Goal: Task Accomplishment & Management: Use online tool/utility

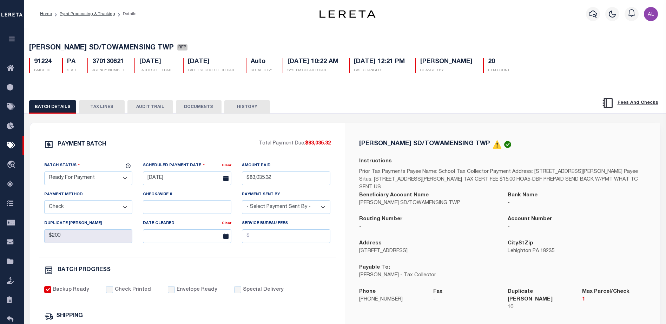
select select "1000"
select select "MD"
select select "RFP"
select select "CHK"
select select "[PERSON_NAME]"
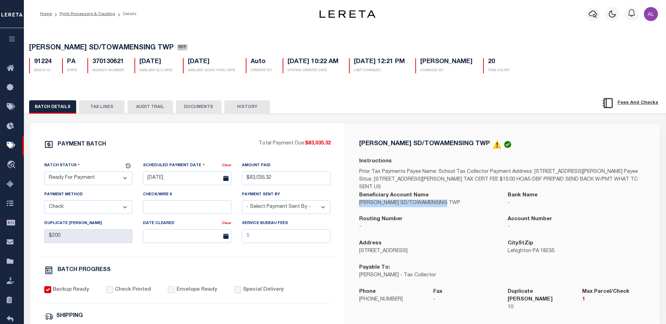
select select "MD"
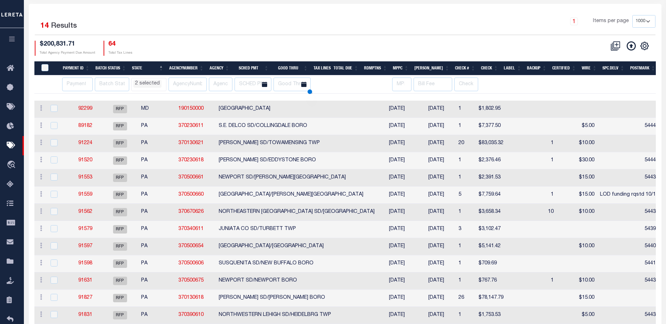
select select "MD"
select select
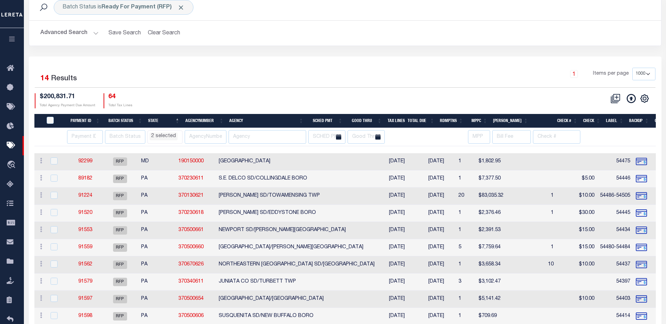
scroll to position [0, 0]
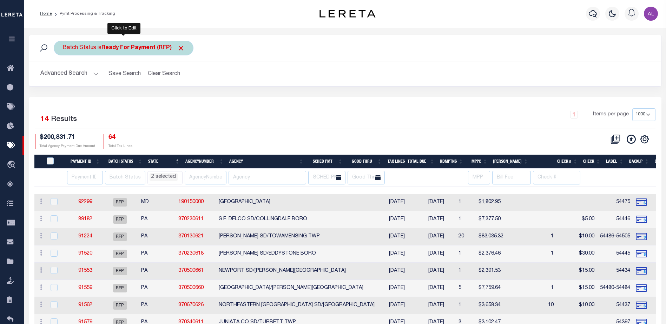
click at [108, 45] on b "Ready For Payment (RFP)" at bounding box center [142, 48] width 83 height 6
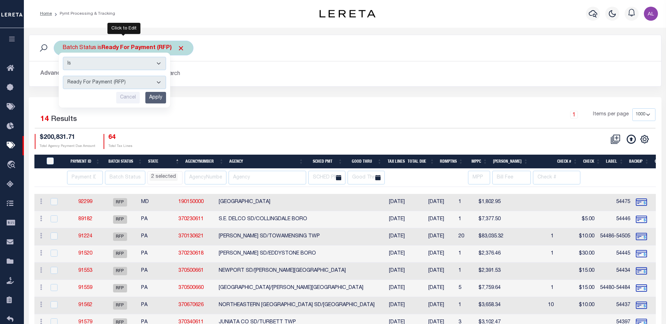
click at [95, 82] on select "Awaiting Funds (AWF) Cleared and Complete (CAC) New Check Needed (NCN) Payment …" at bounding box center [114, 82] width 103 height 13
select select "SFP"
click at [63, 76] on select "Awaiting Funds (AWF) Cleared and Complete (CAC) New Check Needed (NCN) Payment …" at bounding box center [114, 82] width 103 height 13
click at [161, 94] on input "Apply" at bounding box center [155, 98] width 21 height 12
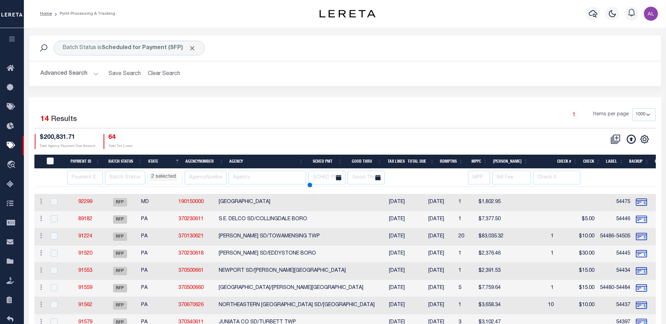
select select "MD"
select select
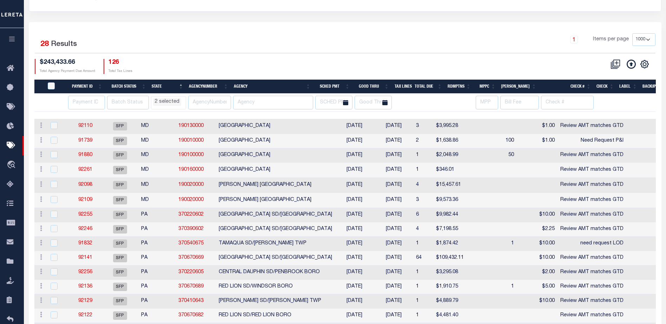
scroll to position [106, 0]
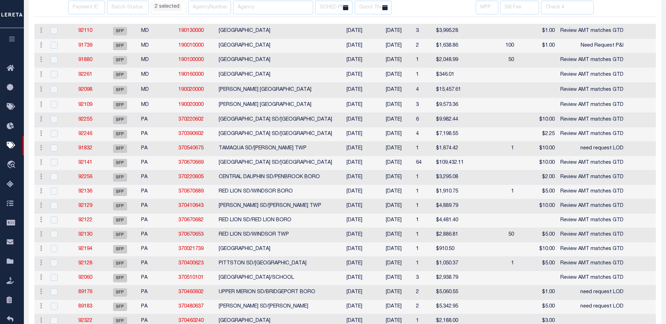
select select "MD"
select select
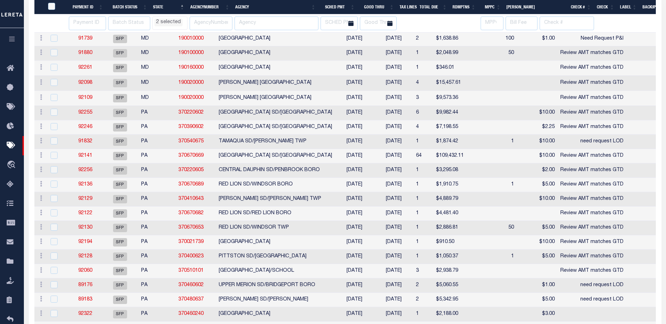
scroll to position [211, 0]
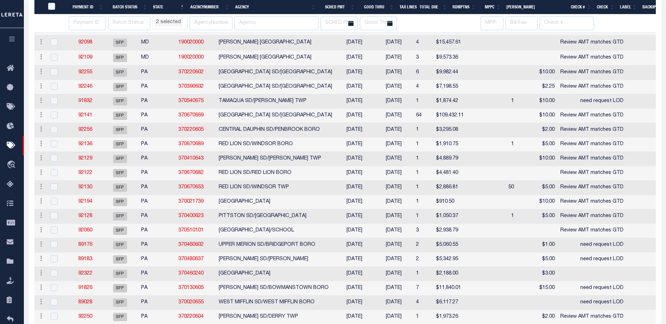
select select "MD"
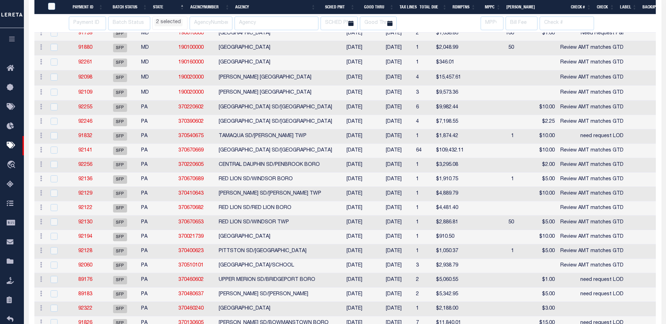
select select "MD"
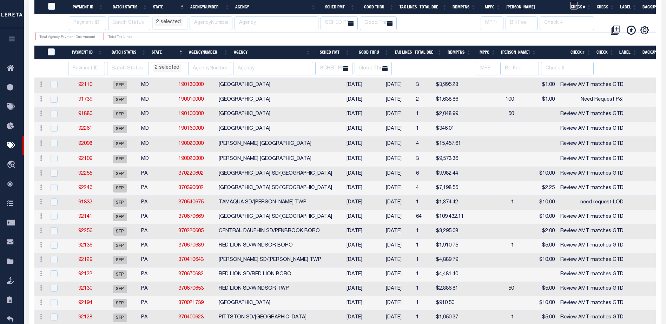
select select "MD"
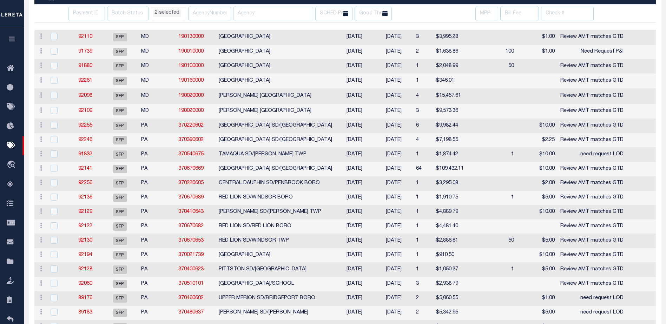
select select "MD"
select select
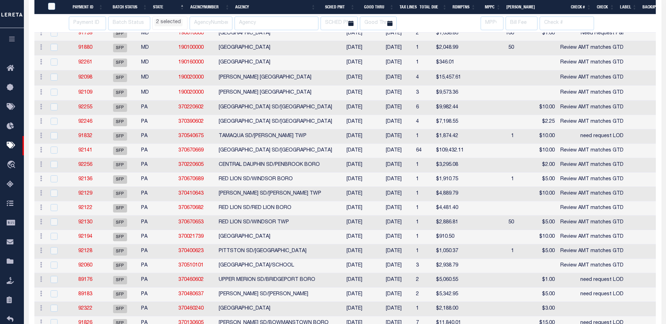
click at [271, 4] on th "Agency" at bounding box center [275, 7] width 86 height 14
select select "MD"
select select
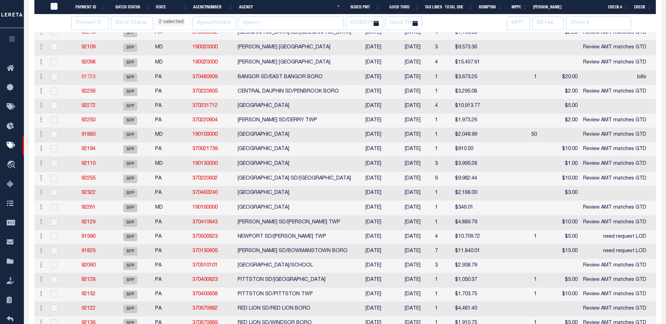
click at [90, 77] on link "91723" at bounding box center [88, 77] width 14 height 5
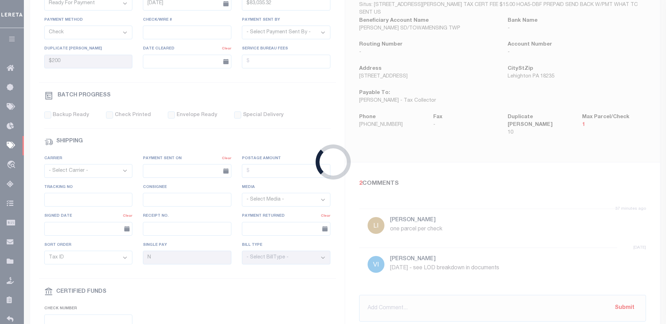
select select "SFP"
type input "09/26/2025"
type input "$3,673.26"
type input "bills"
select select "Villatoro-Benitez, Andres"
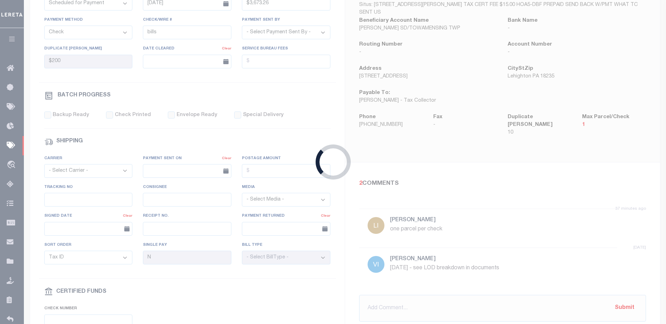
type input "$20"
checkbox input "false"
type input "Audria"
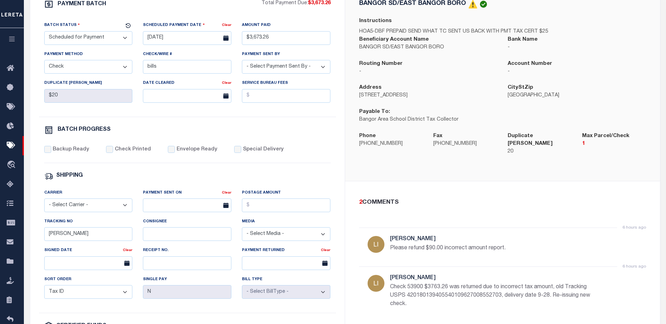
click at [75, 39] on select "- Select Status - Scheduled for Payment Ready For Payment Payment Sent Cleared …" at bounding box center [88, 38] width 88 height 14
select select "RFP"
click at [44, 33] on select "- Select Status - Scheduled for Payment Ready For Payment Payment Sent Cleared …" at bounding box center [88, 38] width 88 height 14
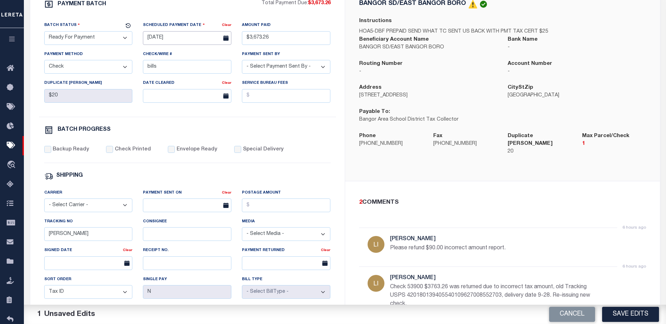
click at [185, 39] on input "09/26/2025" at bounding box center [187, 38] width 88 height 14
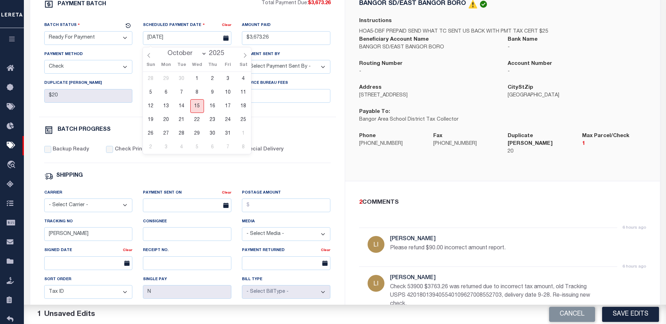
click at [198, 106] on span "15" at bounding box center [197, 106] width 14 height 14
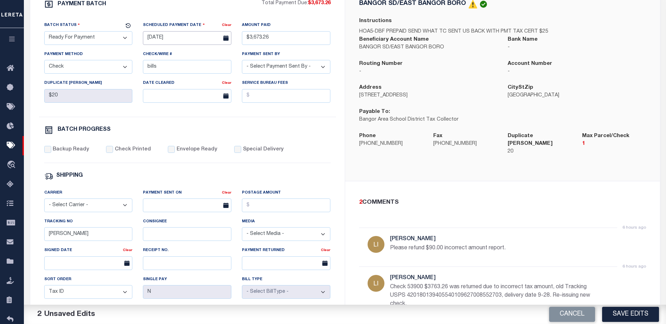
click at [202, 42] on input "[DATE]" at bounding box center [187, 38] width 88 height 14
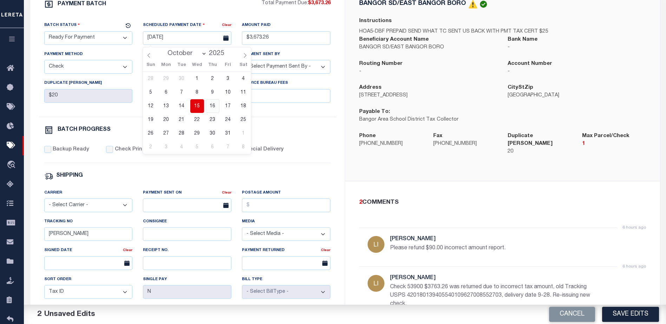
click at [211, 106] on span "16" at bounding box center [213, 106] width 14 height 14
type input "[DATE]"
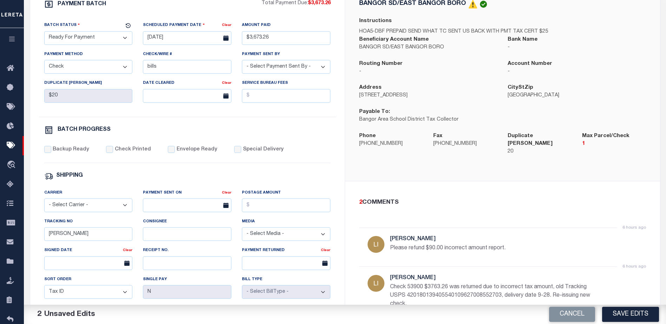
click at [69, 69] on select "- Select Payment Method - ACH Certified Check Check Direct Deposit Wire Transfer" at bounding box center [88, 67] width 88 height 14
drag, startPoint x: 171, startPoint y: 68, endPoint x: 143, endPoint y: 68, distance: 27.7
click at [143, 68] on input "bills" at bounding box center [187, 67] width 88 height 14
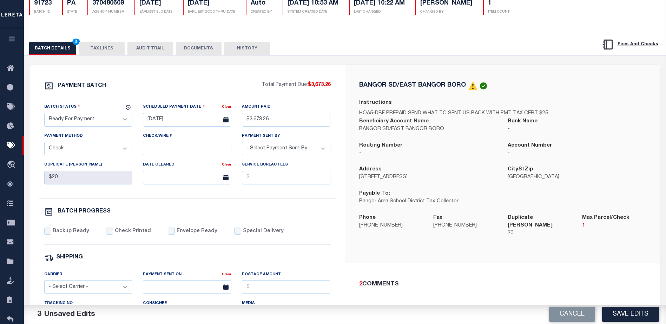
scroll to position [35, 0]
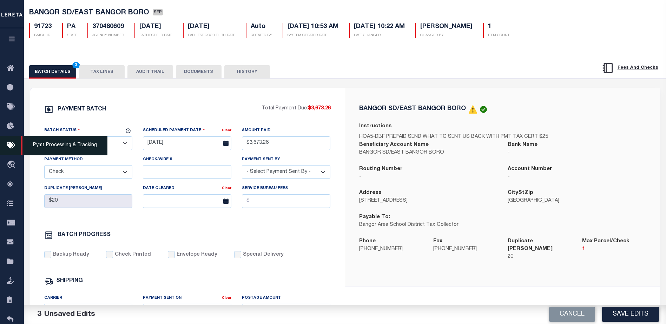
click at [9, 146] on icon at bounding box center [12, 145] width 11 height 9
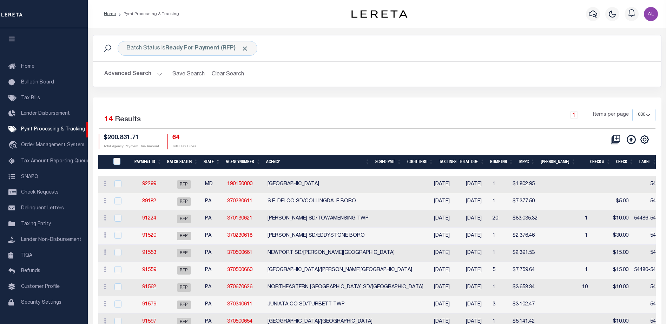
select select "1000"
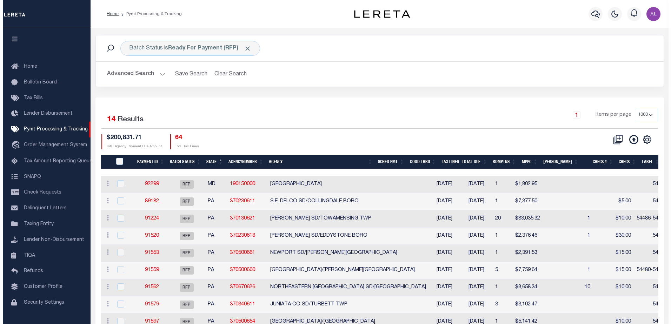
scroll to position [18, 0]
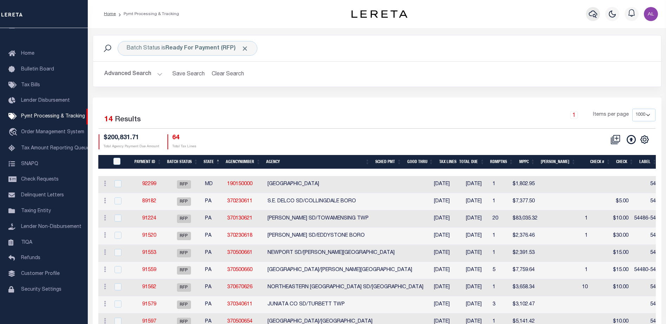
click at [590, 14] on icon "button" at bounding box center [593, 14] width 8 height 8
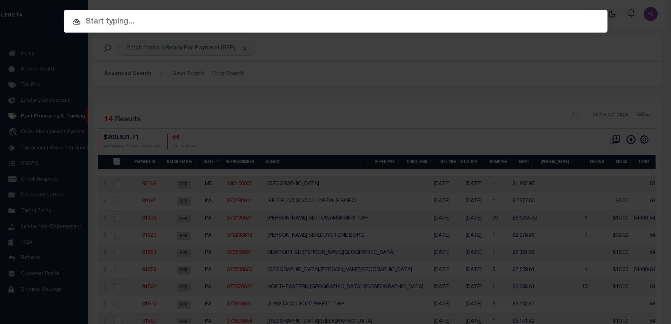
click at [116, 22] on input "text" at bounding box center [336, 22] width 544 height 12
paste input "10022239"
type input "10022239"
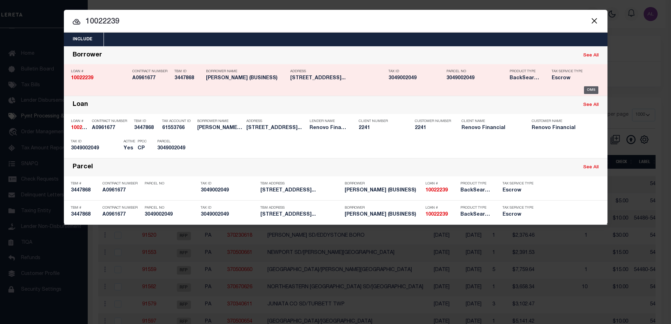
click at [587, 92] on div "OMS" at bounding box center [591, 90] width 14 height 8
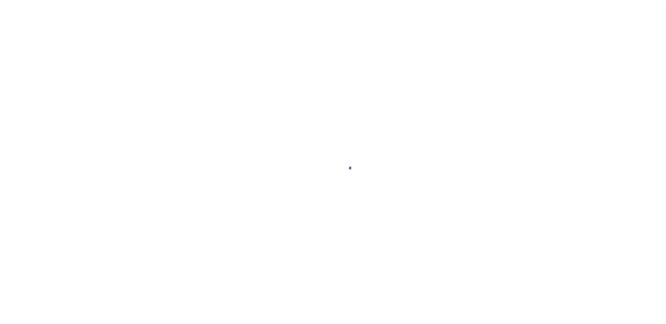
type input "10022239"
type input "[PERSON_NAME] (BUSINESS)"
select select
select select "400"
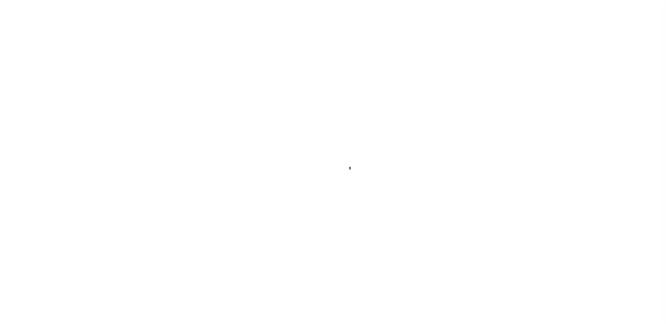
select select "Escrow"
type input "[STREET_ADDRESS]"
select select
type input "Littlerock, CA 93543"
type input "a0kUS00000BohQ2"
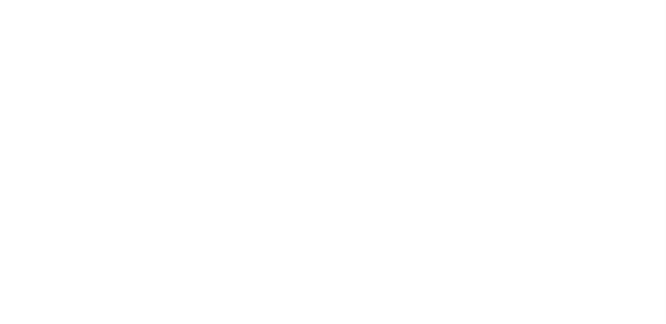
type input "CA"
select select
select select "25067"
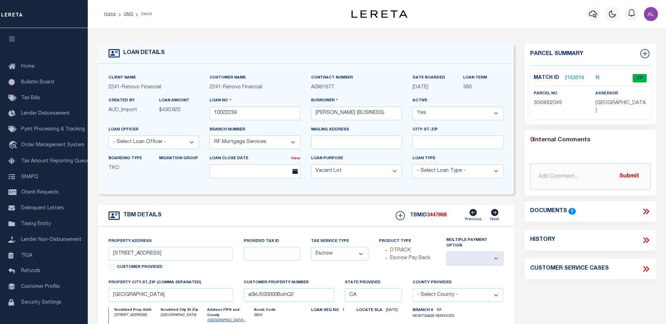
click at [568, 77] on link "2163019" at bounding box center [574, 78] width 20 height 7
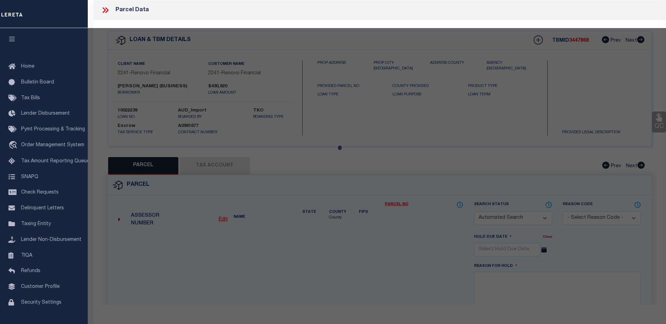
checkbox input "false"
select select "CP"
type input "AP INVESTMENTS & REHABS LLC"
select select "ATL"
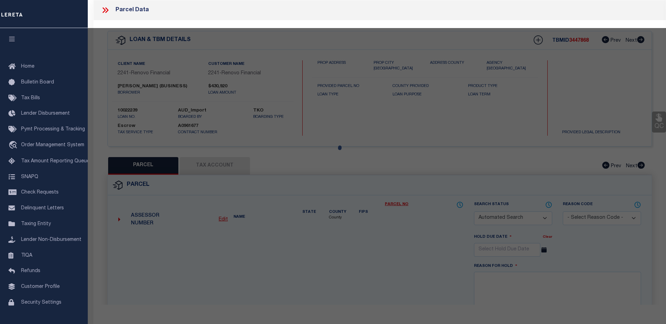
select select "ADD"
type input "7757 E AVENUE T8"
checkbox input "false"
type input "LITTLEROCK, CA 93543"
type textarea "PARCEL MAP AS PER BK 194 P 31-32 OF P M LOT 1"
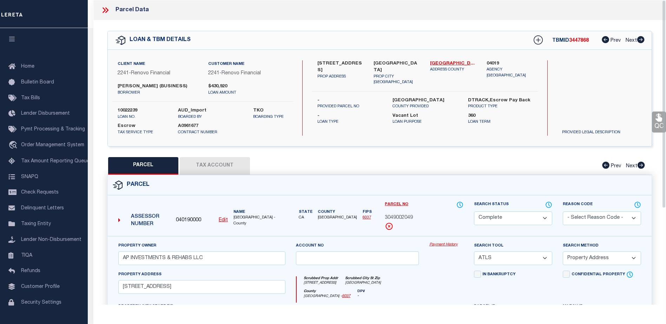
click at [442, 245] on link "Payment History" at bounding box center [446, 245] width 34 height 6
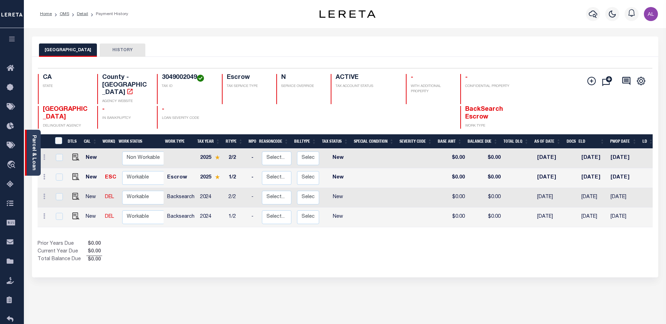
click at [32, 164] on link "Parcel & Loan" at bounding box center [33, 152] width 5 height 35
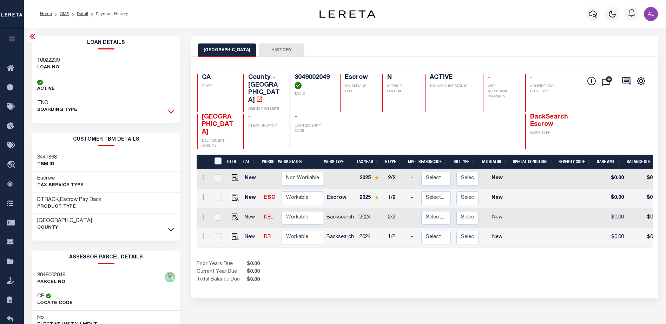
click at [170, 113] on icon at bounding box center [171, 113] width 6 height 4
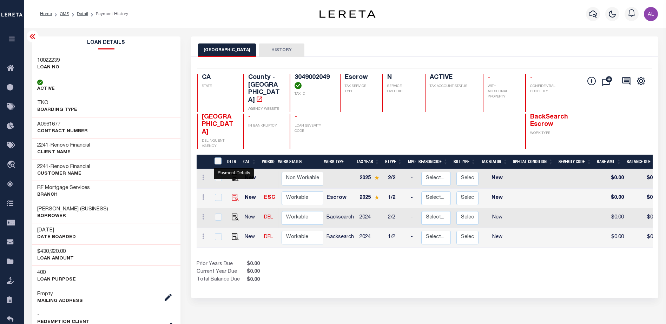
click at [237, 194] on img "" at bounding box center [235, 197] width 7 height 7
checkbox input "true"
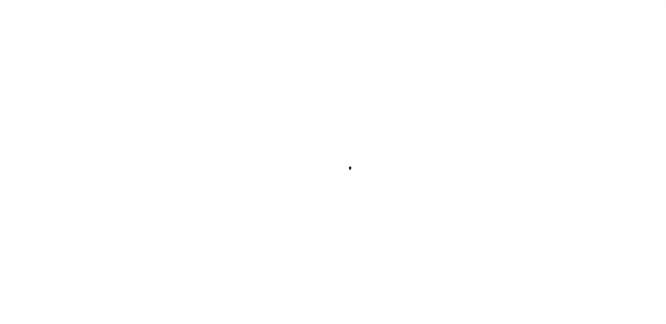
checkbox input "false"
type input "[DATE]"
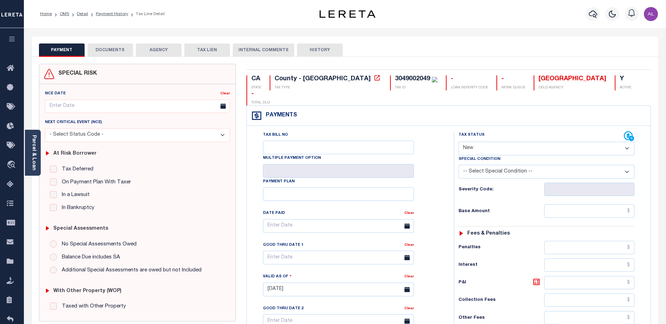
click at [475, 142] on select "- Select Status Code - Open Due/Unpaid Paid Incomplete No Tax Due Internal Refu…" at bounding box center [546, 149] width 176 height 14
select select "DUE"
click at [458, 142] on select "- Select Status Code - Open Due/Unpaid Paid Incomplete No Tax Due Internal Refu…" at bounding box center [546, 149] width 176 height 14
type input "[DATE]"
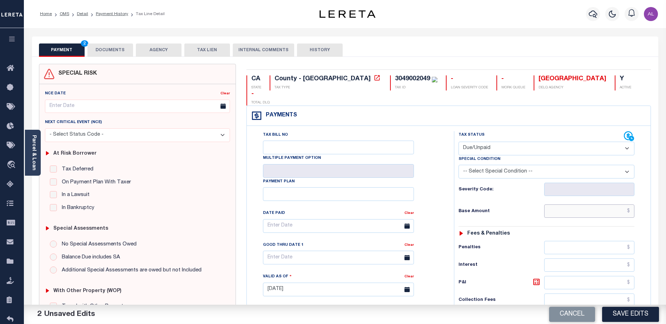
click at [580, 205] on input "text" at bounding box center [589, 211] width 90 height 13
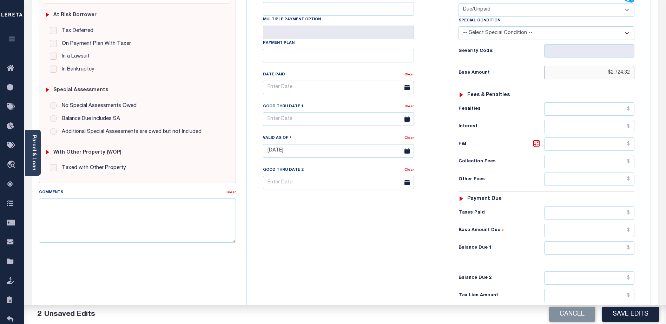
scroll to position [140, 0]
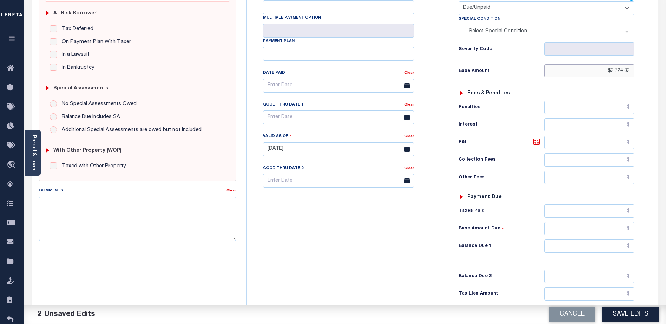
type input "$2,724.32"
click at [588, 240] on input "text" at bounding box center [589, 246] width 90 height 13
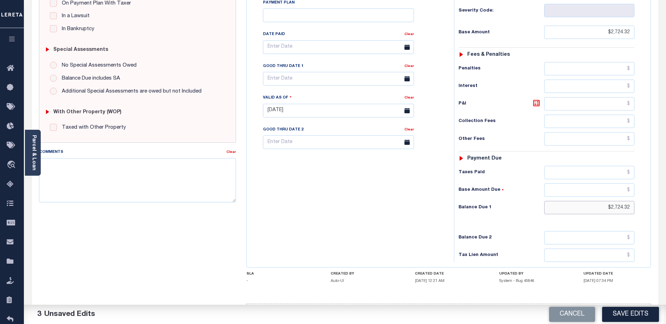
scroll to position [192, 0]
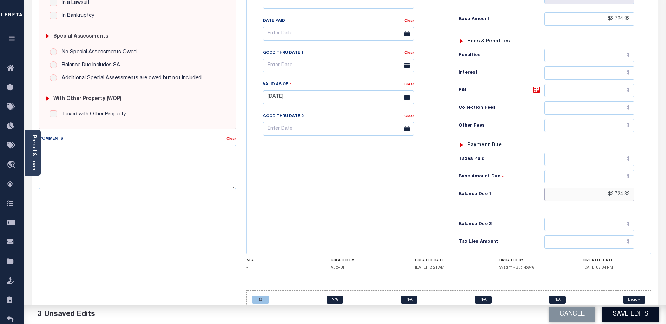
type input "$2,724.32"
click at [631, 316] on button "Save Edits" at bounding box center [630, 314] width 57 height 15
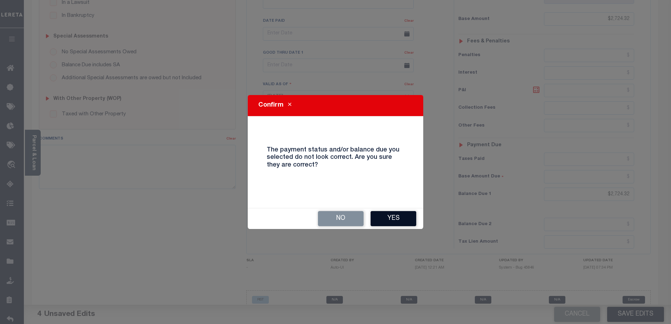
click at [400, 218] on button "Yes" at bounding box center [394, 218] width 46 height 15
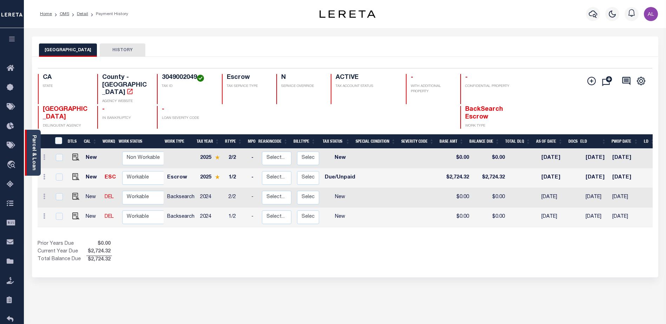
click at [31, 146] on link "Parcel & Loan" at bounding box center [33, 152] width 5 height 35
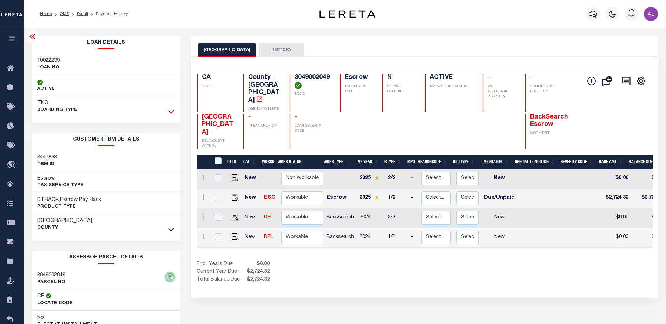
click at [170, 114] on icon at bounding box center [171, 111] width 6 height 7
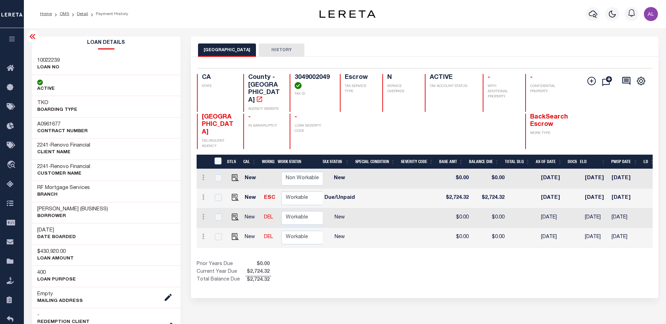
scroll to position [0, 157]
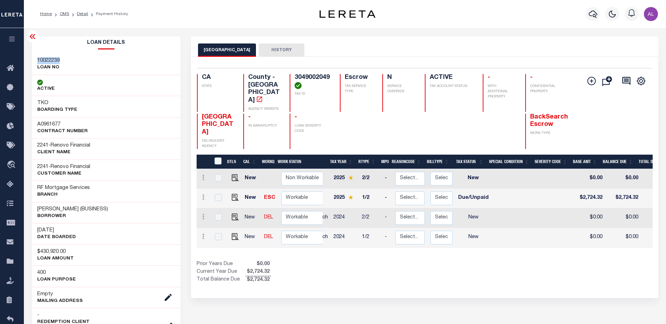
drag, startPoint x: 63, startPoint y: 59, endPoint x: 37, endPoint y: 58, distance: 25.7
click at [37, 58] on div "10022239 LOAN NO" at bounding box center [106, 64] width 149 height 21
copy h3 "10022239"
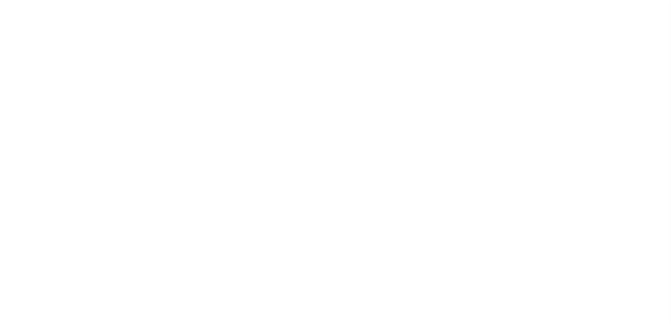
select select "1000"
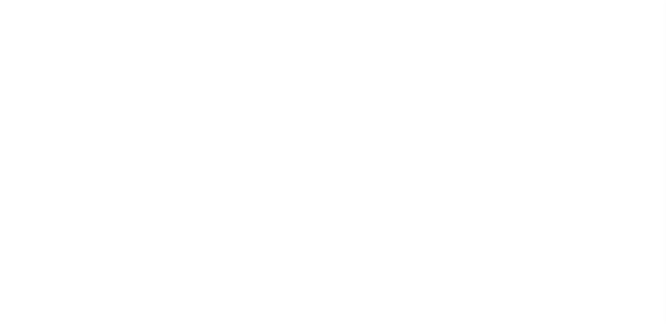
scroll to position [18, 0]
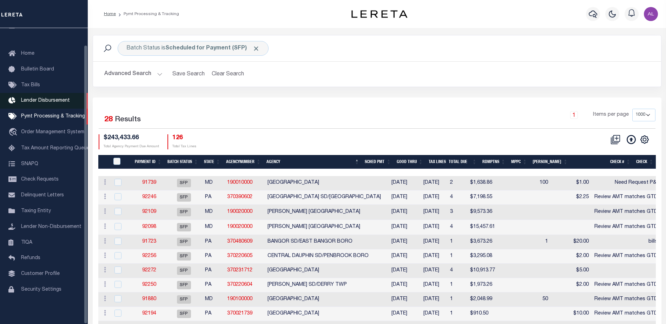
click at [44, 98] on span "Lender Disbursement" at bounding box center [45, 100] width 49 height 5
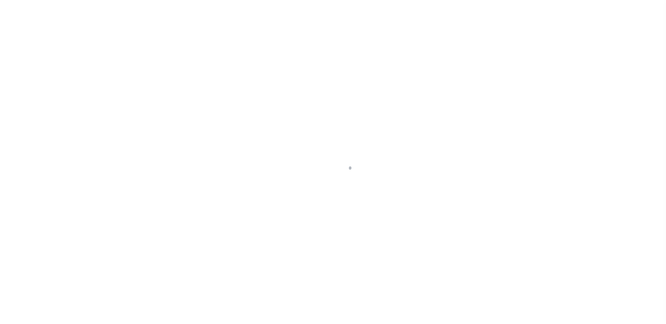
scroll to position [12, 0]
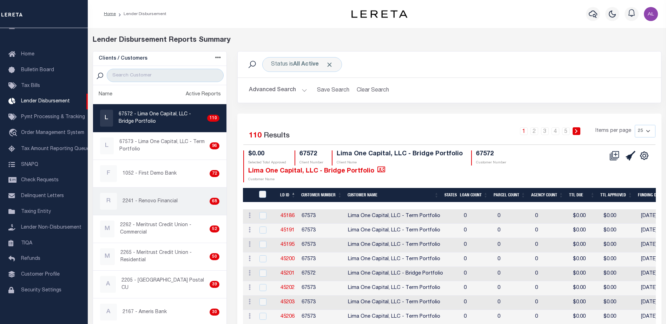
click at [167, 202] on p "2241 - Renovo Financial" at bounding box center [149, 201] width 55 height 7
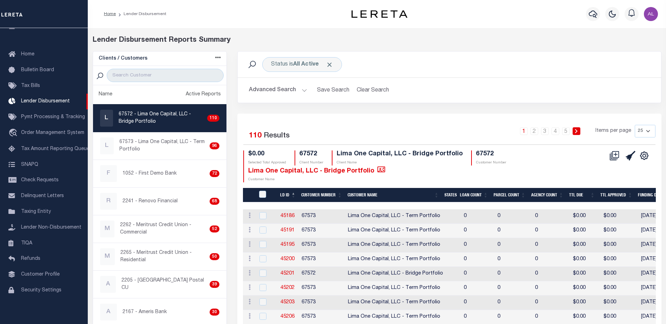
checkbox input "true"
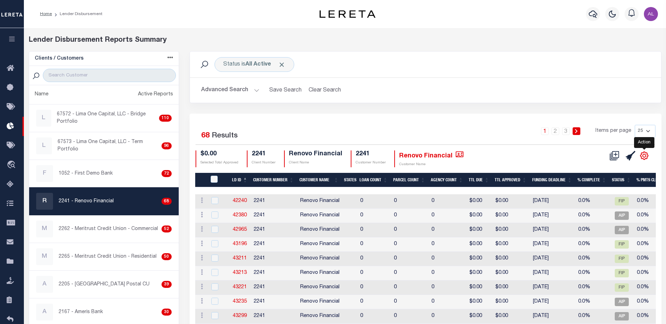
click at [644, 155] on icon at bounding box center [643, 155] width 9 height 9
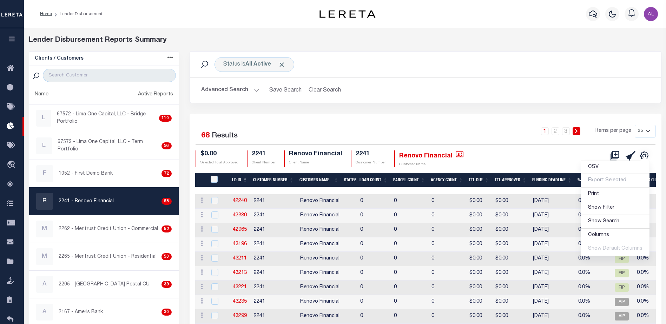
click at [648, 129] on select "25 50 100 200" at bounding box center [645, 131] width 21 height 13
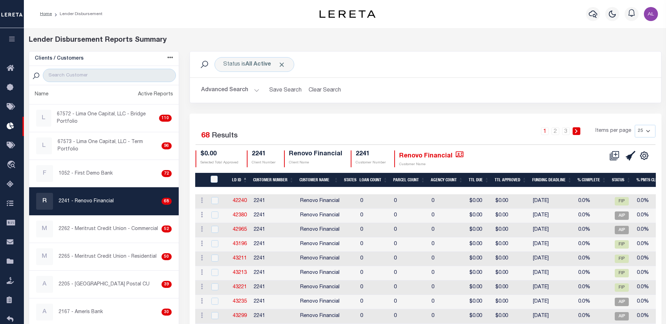
click at [646, 132] on select "25 50 100 200" at bounding box center [645, 131] width 21 height 13
select select "200"
click at [635, 125] on select "25 50 100 200" at bounding box center [645, 131] width 21 height 13
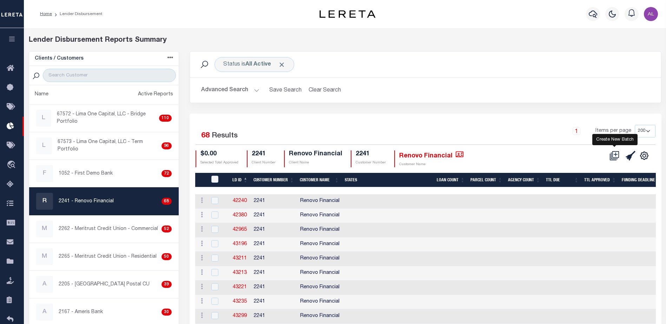
click at [612, 157] on icon at bounding box center [615, 154] width 7 height 7
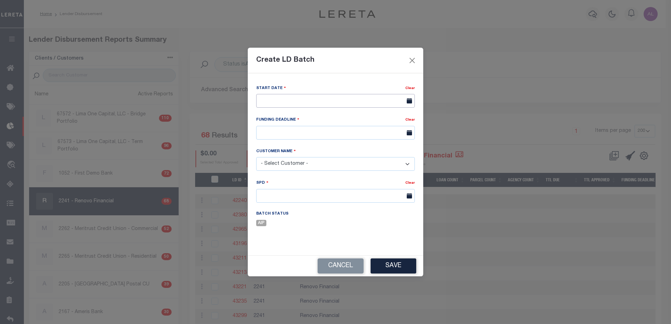
click at [283, 100] on input "text" at bounding box center [335, 101] width 159 height 14
click at [312, 170] on span "15" at bounding box center [310, 168] width 14 height 14
type input "[DATE]"
click at [275, 129] on input "text" at bounding box center [335, 133] width 159 height 14
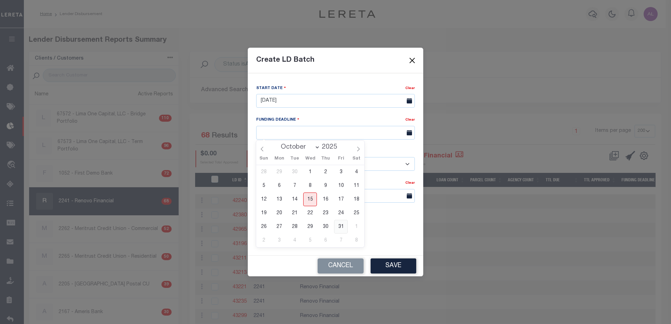
click at [342, 228] on span "31" at bounding box center [341, 227] width 14 height 14
type input "[DATE]"
click at [297, 163] on select "- Select Customer - Accumatch - Refunds All In Credit Union Amarillo National B…" at bounding box center [335, 164] width 159 height 14
select select "2241"
click at [295, 161] on select "- Select Customer - Accumatch - Refunds All In Credit Union Amarillo National B…" at bounding box center [335, 164] width 159 height 14
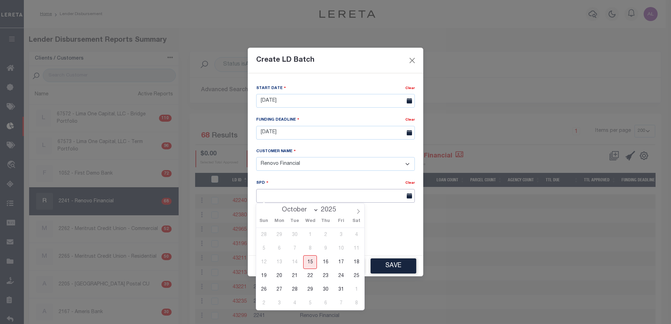
click at [290, 194] on input "text" at bounding box center [335, 196] width 159 height 14
click at [340, 305] on span "7" at bounding box center [341, 304] width 14 height 14
type input "[DATE]"
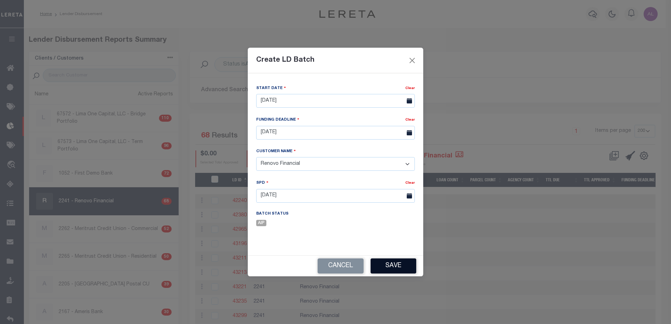
click at [396, 270] on button "Save" at bounding box center [394, 266] width 46 height 15
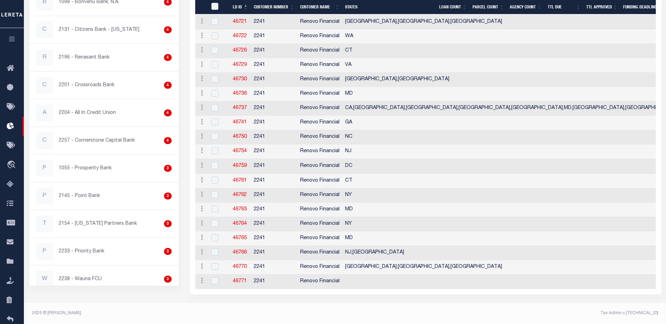
scroll to position [897, 0]
click at [240, 279] on link "46771" at bounding box center [240, 281] width 14 height 5
checkbox input "true"
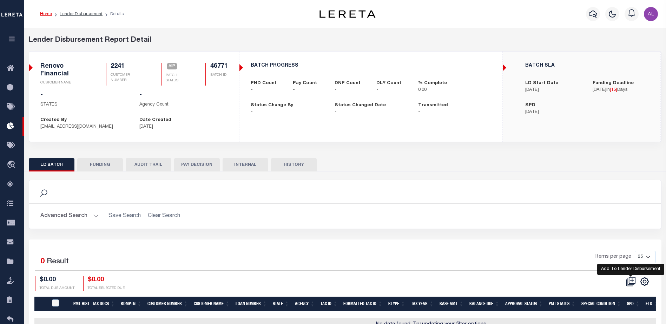
click at [631, 283] on icon at bounding box center [631, 282] width 10 height 10
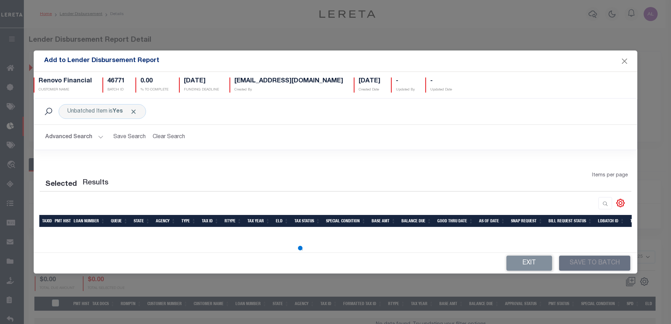
click at [98, 135] on button "Advanced Search" at bounding box center [74, 138] width 58 height 14
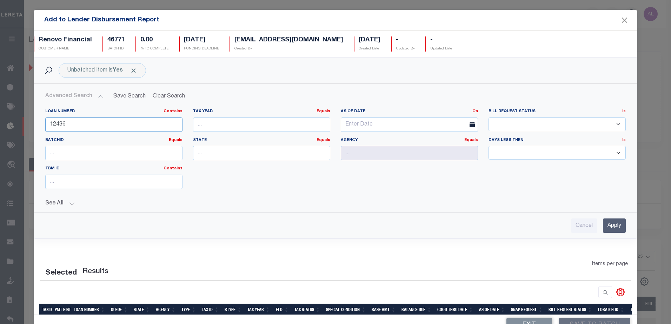
drag, startPoint x: 72, startPoint y: 125, endPoint x: 44, endPoint y: 126, distance: 27.7
click at [44, 126] on div "Loan Number Contains Contains Is 12436" at bounding box center [114, 123] width 148 height 29
paste input "0022239"
type input "10022239"
click at [611, 225] on input "Apply" at bounding box center [614, 226] width 23 height 14
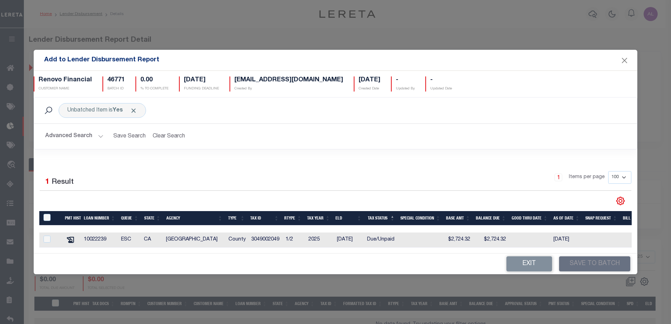
click at [100, 133] on button "Advanced Search" at bounding box center [74, 137] width 58 height 14
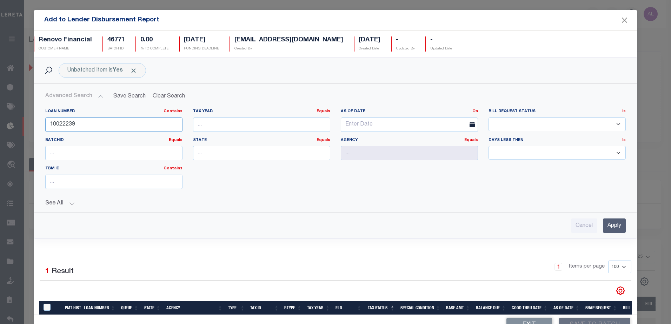
drag, startPoint x: 75, startPoint y: 124, endPoint x: 41, endPoint y: 120, distance: 34.6
click at [41, 120] on div "Loan Number Contains Contains Is 10022239" at bounding box center [114, 123] width 148 height 29
click at [606, 225] on input "Apply" at bounding box center [614, 226] width 23 height 14
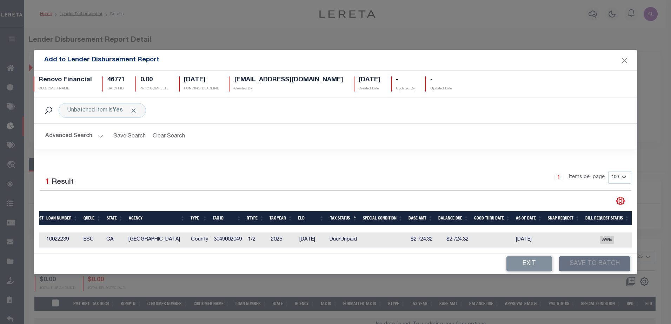
scroll to position [0, 83]
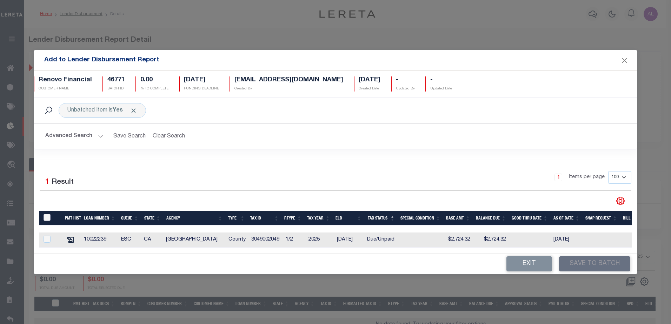
click at [48, 216] on input "TaxID" at bounding box center [47, 217] width 7 height 7
checkbox input "true"
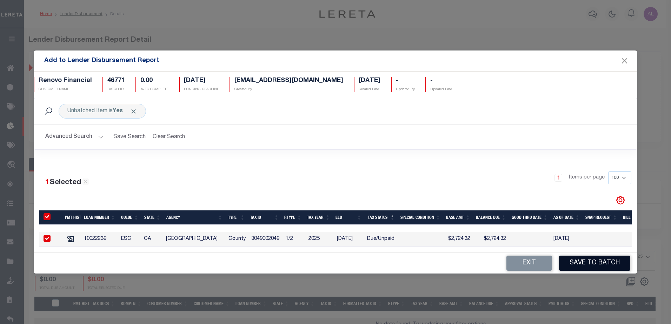
click at [594, 267] on button "Save to Batch" at bounding box center [594, 263] width 71 height 15
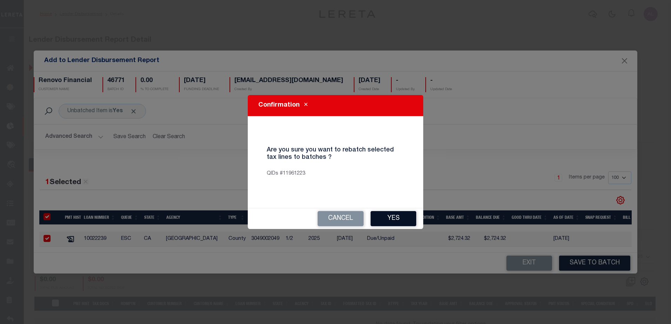
click at [401, 220] on button "Yes" at bounding box center [394, 218] width 46 height 15
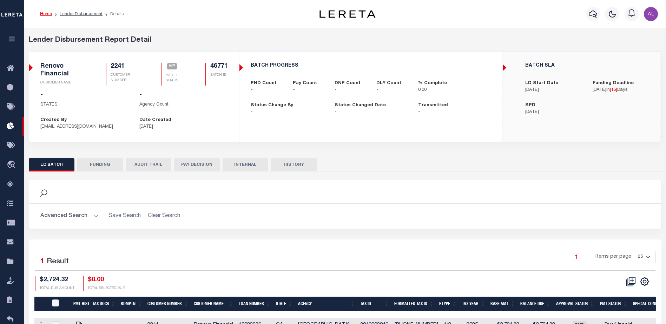
checkbox input "true"
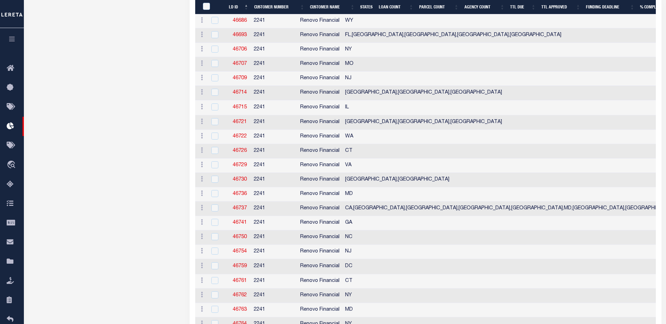
scroll to position [912, 0]
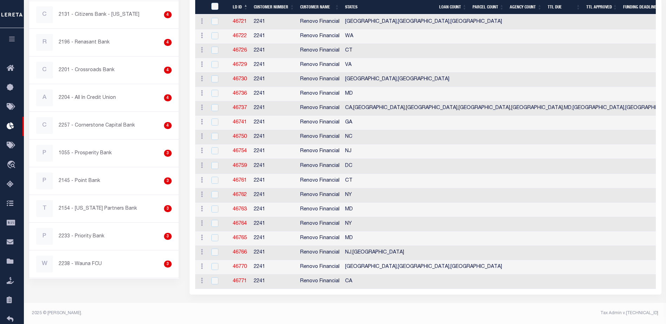
click at [377, 261] on td "[GEOGRAPHIC_DATA],[GEOGRAPHIC_DATA],[GEOGRAPHIC_DATA]" at bounding box center [589, 267] width 495 height 14
checkbox input "true"
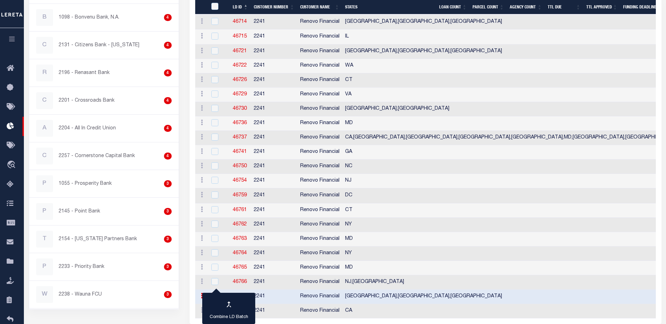
scroll to position [876, 0]
